Goal: Information Seeking & Learning: Learn about a topic

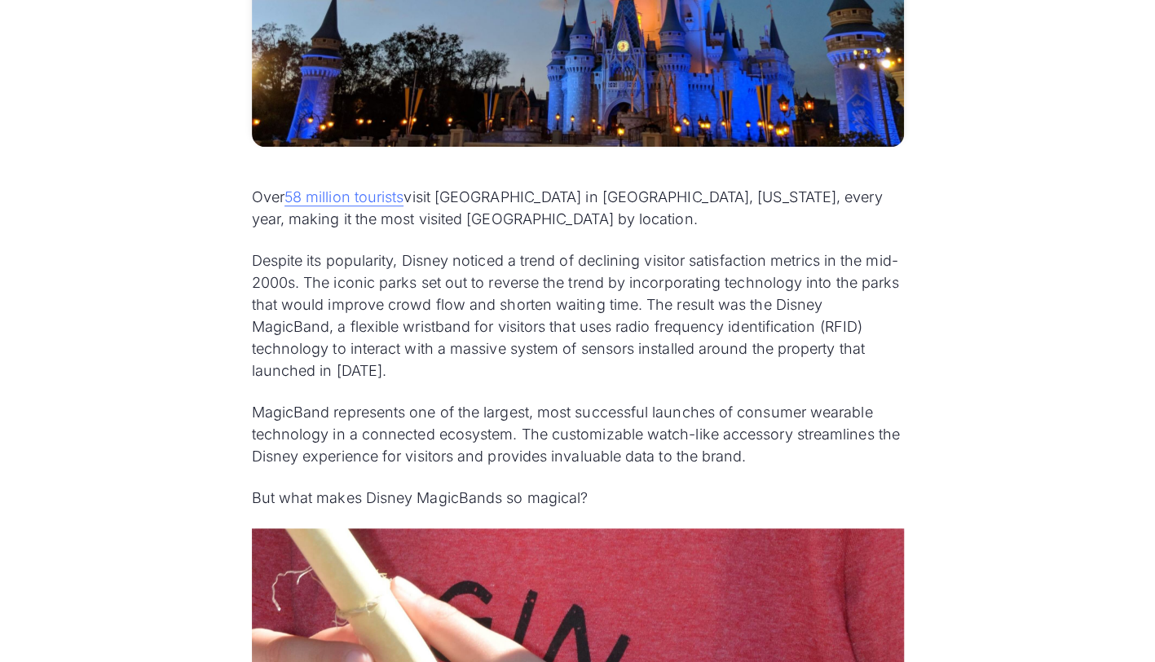
scroll to position [733, 0]
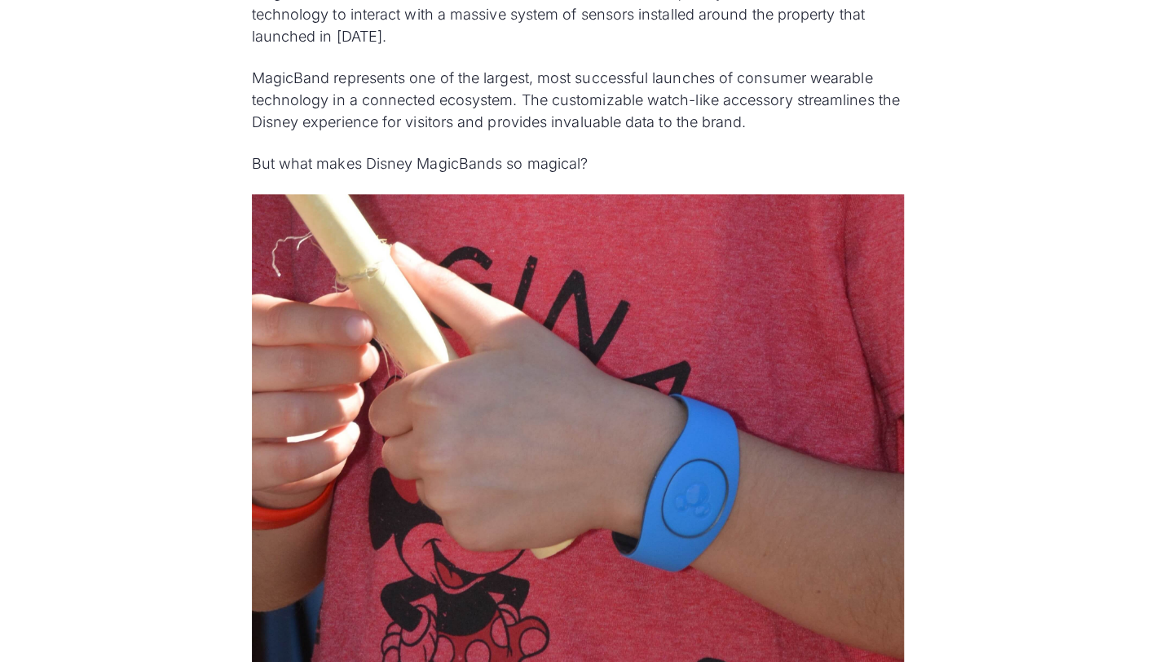
scroll to position [1073, 0]
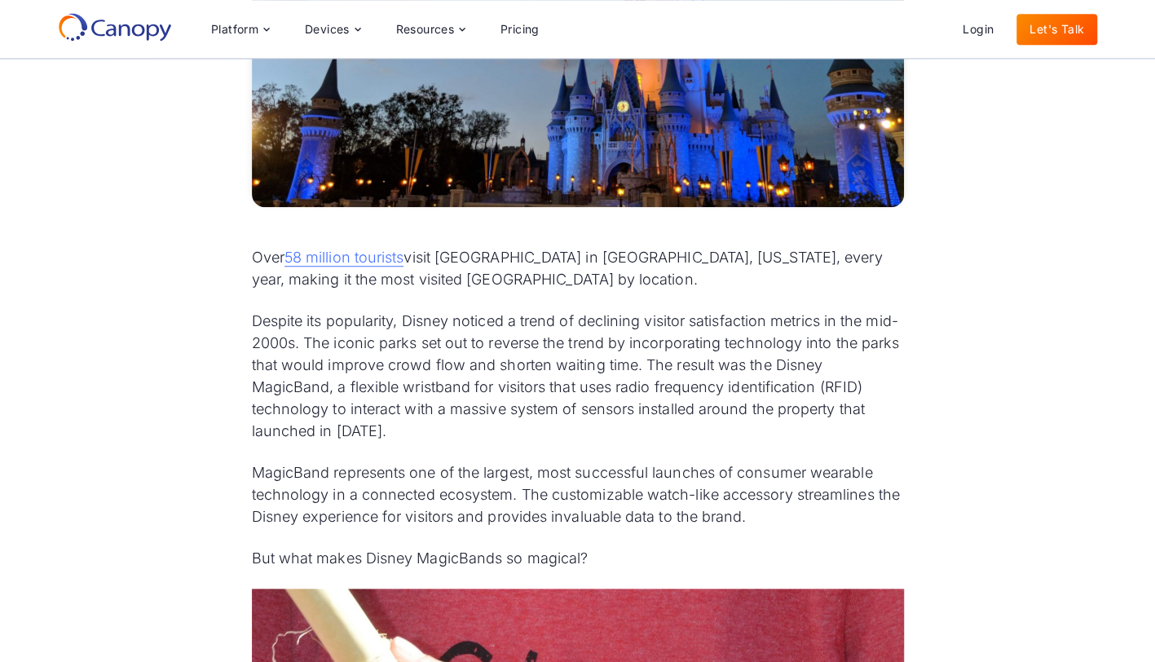
scroll to position [623, 0]
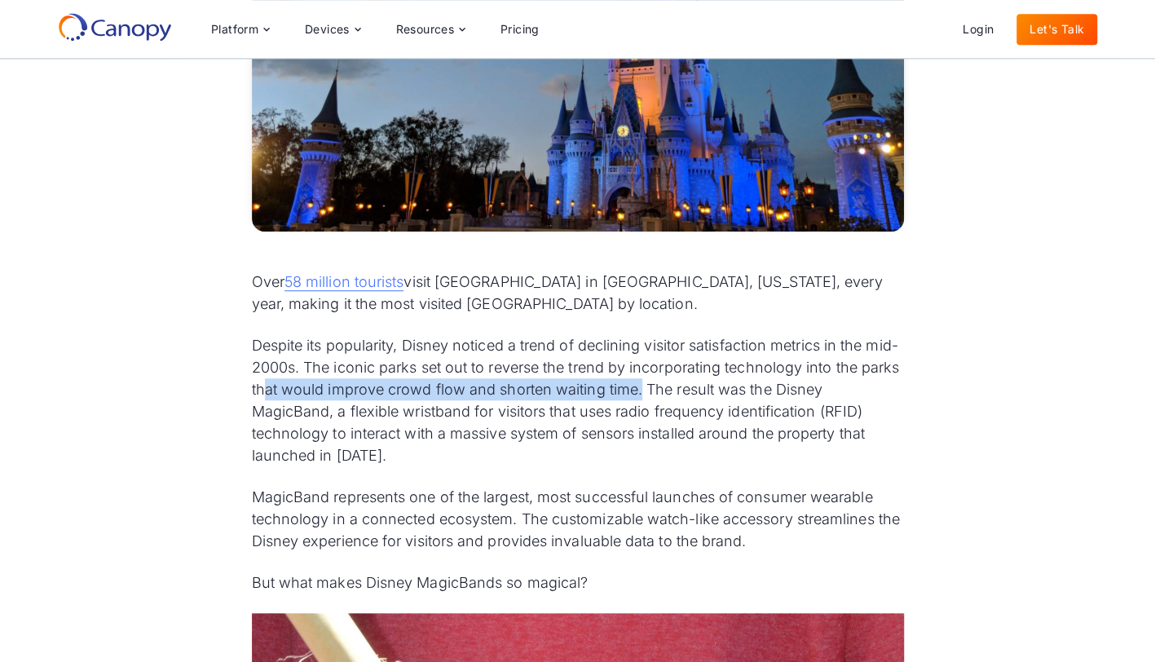
drag, startPoint x: 305, startPoint y: 388, endPoint x: 681, endPoint y: 385, distance: 376.5
click at [681, 385] on p "Despite its popularity, Disney noticed a trend of declining visitor satisfactio…" at bounding box center [578, 400] width 652 height 132
copy p "at would improve crowd flow and shorten waiting time."
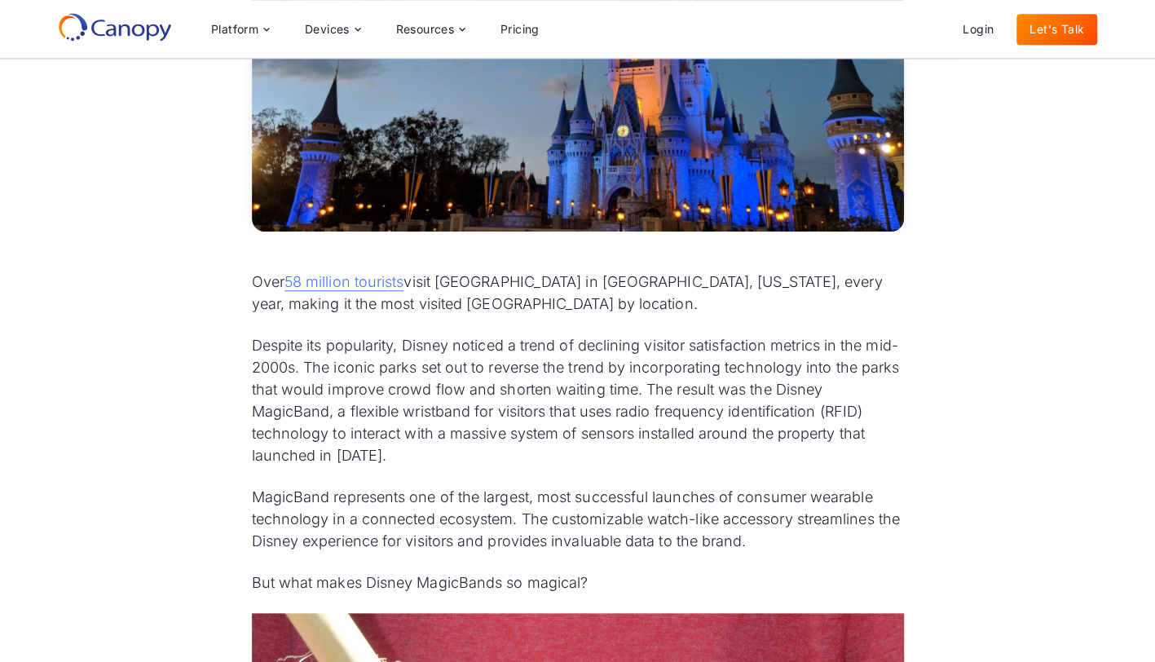
click at [473, 425] on p "Despite its popularity, Disney noticed a trend of declining visitor satisfactio…" at bounding box center [578, 400] width 652 height 132
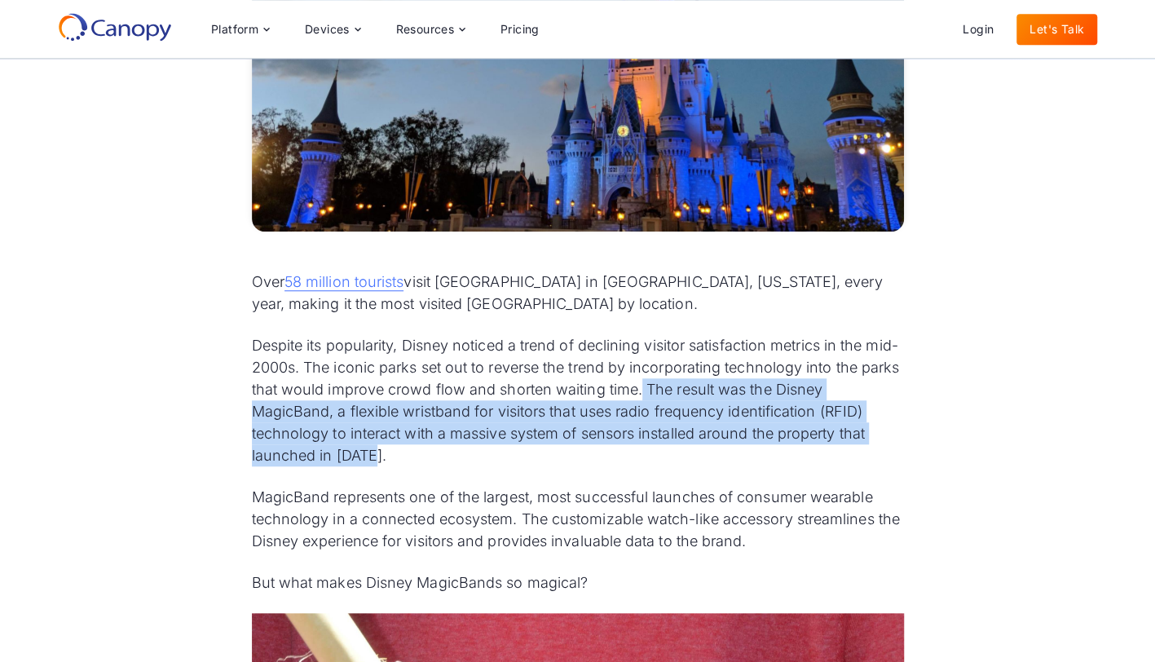
drag, startPoint x: 693, startPoint y: 394, endPoint x: 719, endPoint y: 448, distance: 59.4
click at [719, 448] on p "Despite its popularity, Disney noticed a trend of declining visitor satisfactio…" at bounding box center [578, 400] width 652 height 132
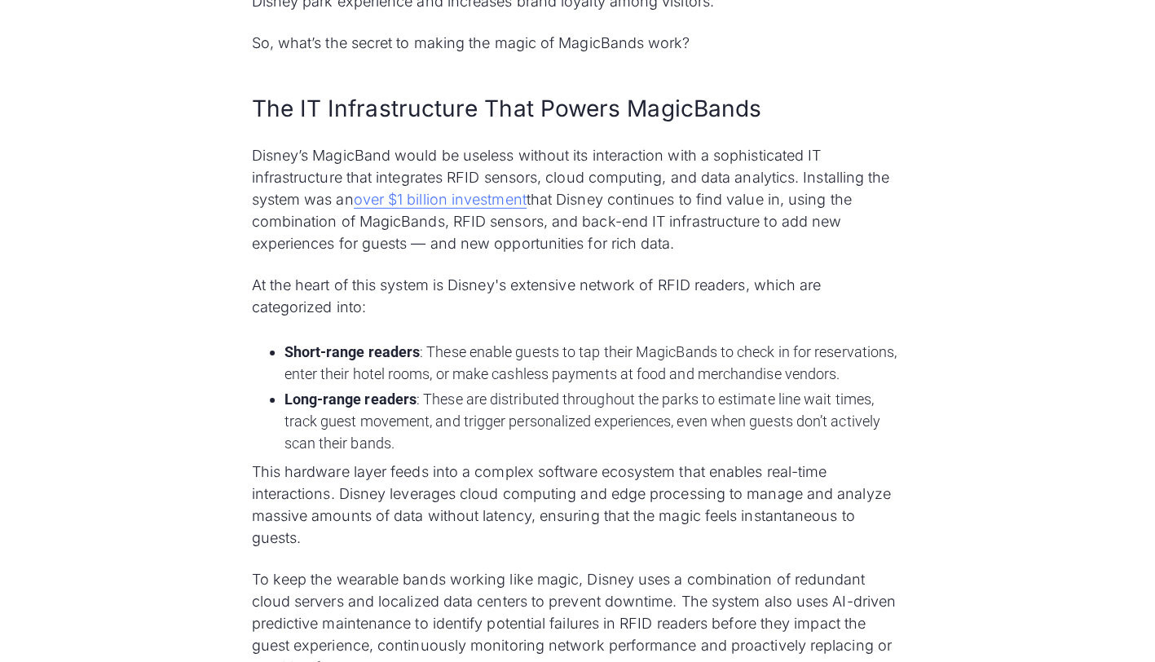
scroll to position [2726, 0]
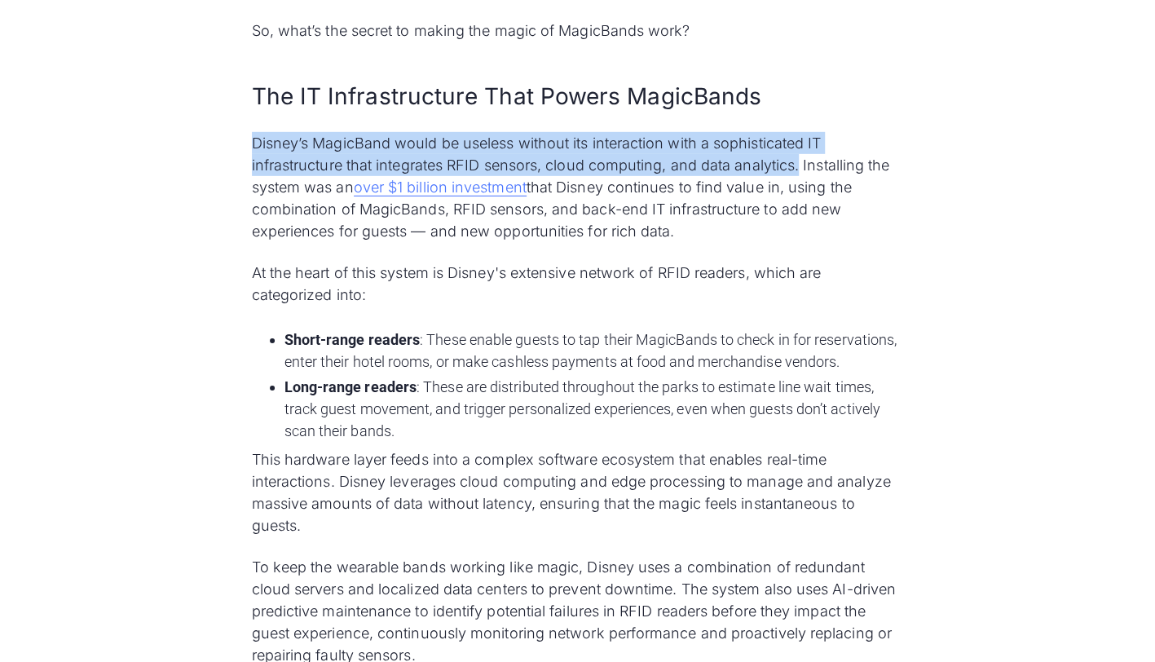
drag, startPoint x: 249, startPoint y: 141, endPoint x: 803, endPoint y: 169, distance: 554.0
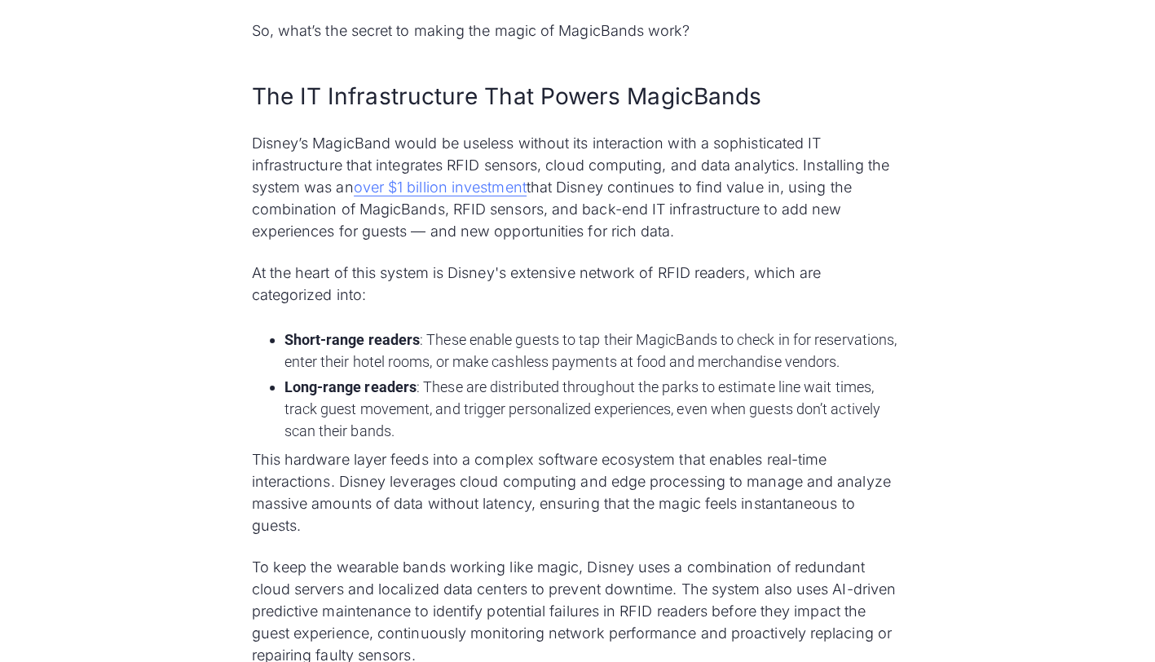
click at [514, 423] on li "Long-range readers : These are distributed throughout the parks to estimate lin…" at bounding box center [593, 409] width 619 height 66
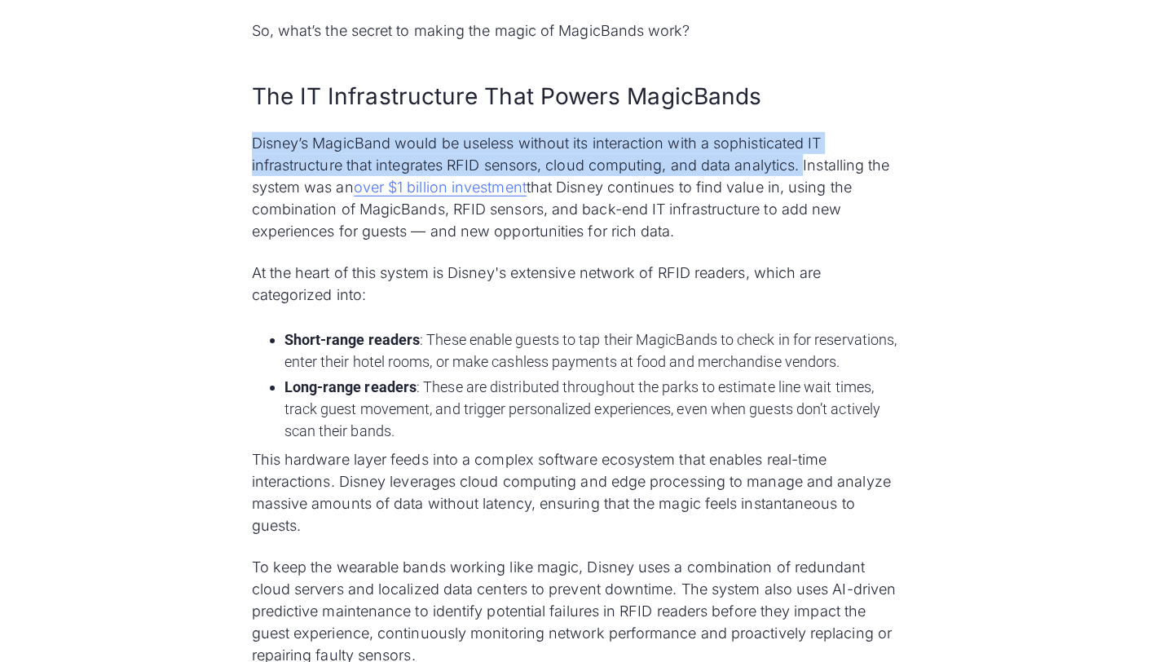
drag, startPoint x: 247, startPoint y: 135, endPoint x: 803, endPoint y: 163, distance: 557.2
copy p "Disney’s MagicBand would be useless without its interaction with a sophisticate…"
